Goal: Task Accomplishment & Management: Complete application form

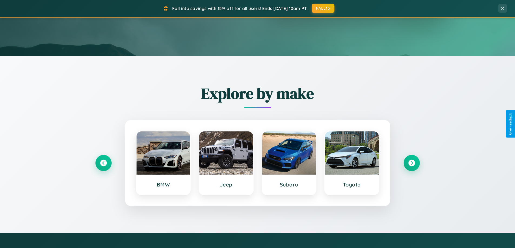
scroll to position [233, 0]
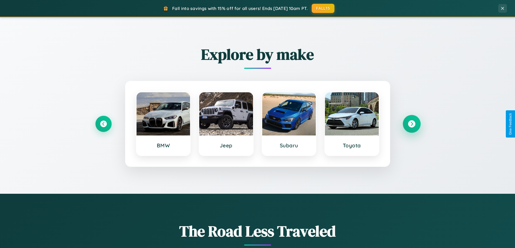
click at [411, 124] on icon at bounding box center [411, 124] width 7 height 7
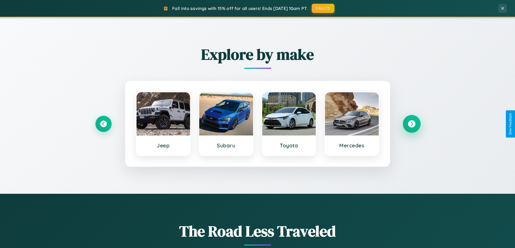
click at [411, 124] on icon at bounding box center [411, 124] width 7 height 7
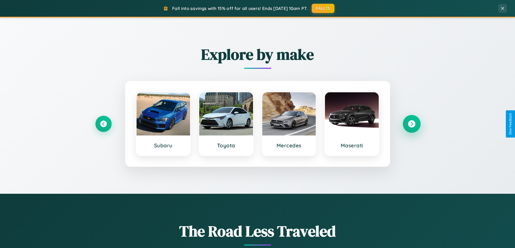
click at [411, 124] on icon at bounding box center [411, 124] width 7 height 7
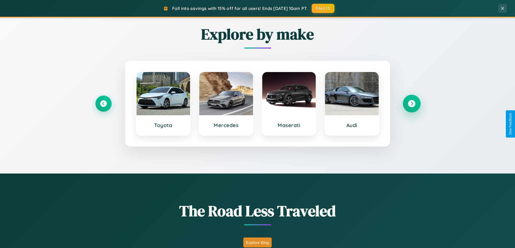
scroll to position [372, 0]
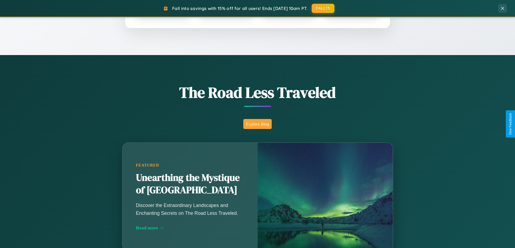
click at [257, 124] on button "Explore Blog" at bounding box center [257, 124] width 28 height 10
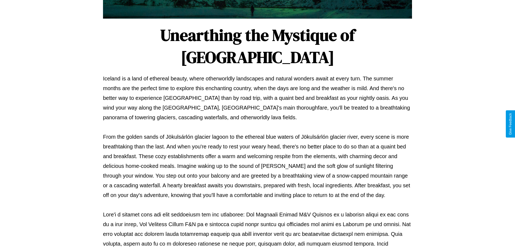
scroll to position [175, 0]
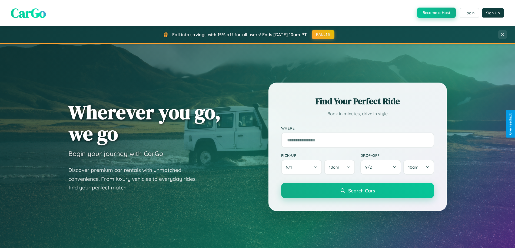
click at [436, 13] on button "Become a Host" at bounding box center [436, 13] width 39 height 10
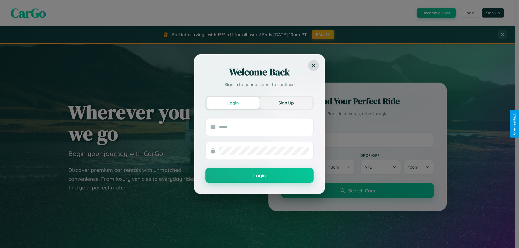
click at [286, 103] on button "Sign Up" at bounding box center [285, 103] width 53 height 12
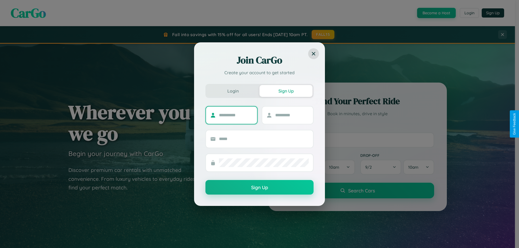
click at [236, 115] on input "text" at bounding box center [236, 115] width 34 height 9
type input "******"
click at [292, 115] on input "text" at bounding box center [292, 115] width 34 height 9
type input "******"
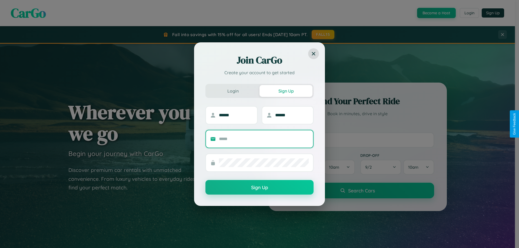
click at [264, 139] on input "text" at bounding box center [264, 139] width 90 height 9
type input "**********"
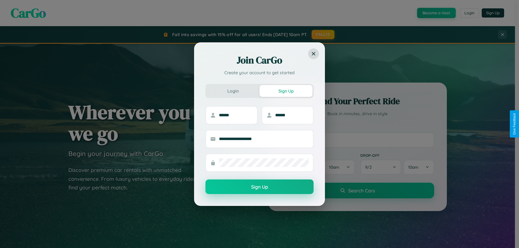
click at [259, 187] on button "Sign Up" at bounding box center [259, 187] width 108 height 15
